Goal: Transaction & Acquisition: Book appointment/travel/reservation

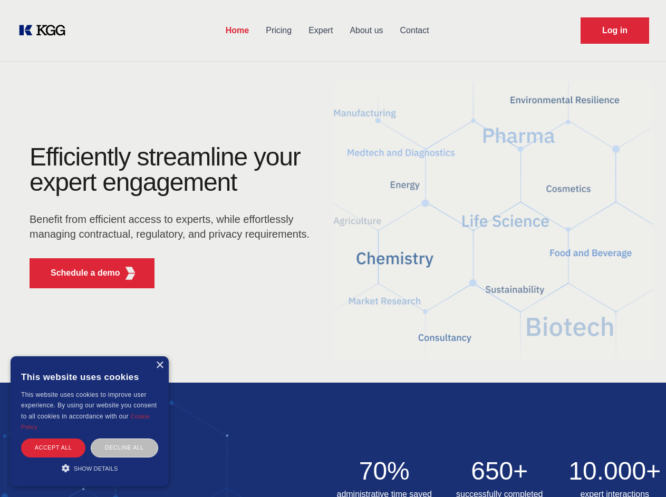
click at [333, 248] on div "Efficiently streamline your expert engagement Benefit from efficient access to …" at bounding box center [173, 221] width 321 height 152
click at [79, 273] on p "Schedule a demo" at bounding box center [86, 273] width 70 height 13
click at [159, 366] on div "×" at bounding box center [160, 366] width 8 height 8
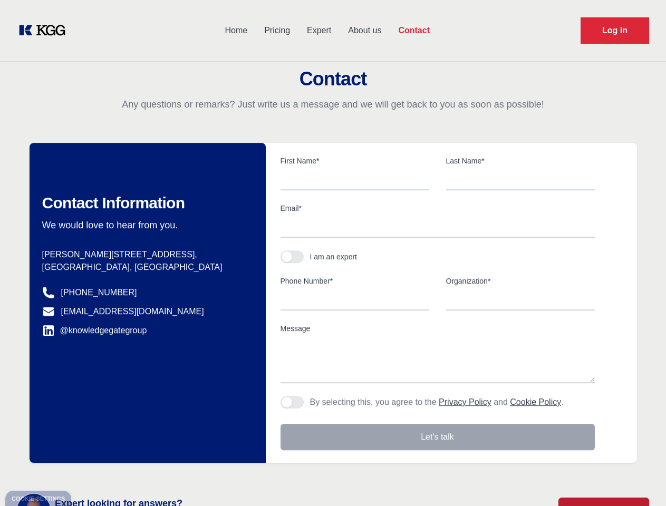
click at [124, 448] on div "Contact Information We would love to hear from you. Postal address [PERSON_NAME…" at bounding box center [148, 303] width 236 height 320
click at [90, 468] on main "Contact Any questions or remarks? Just write us a message and we will get back …" at bounding box center [333, 274] width 666 height 549
